Goal: Task Accomplishment & Management: Manage account settings

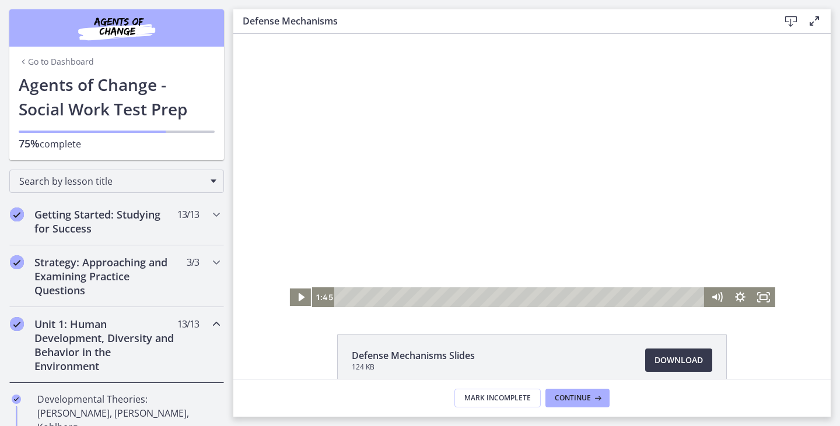
scroll to position [350, 0]
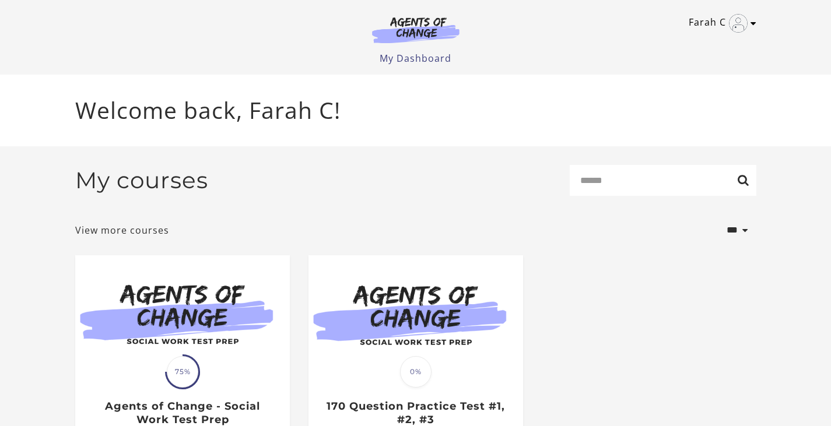
click at [750, 20] on icon "Toggle menu" at bounding box center [753, 23] width 6 height 9
click at [681, 82] on link "Sign Out" at bounding box center [707, 82] width 103 height 20
